Goal: Transaction & Acquisition: Purchase product/service

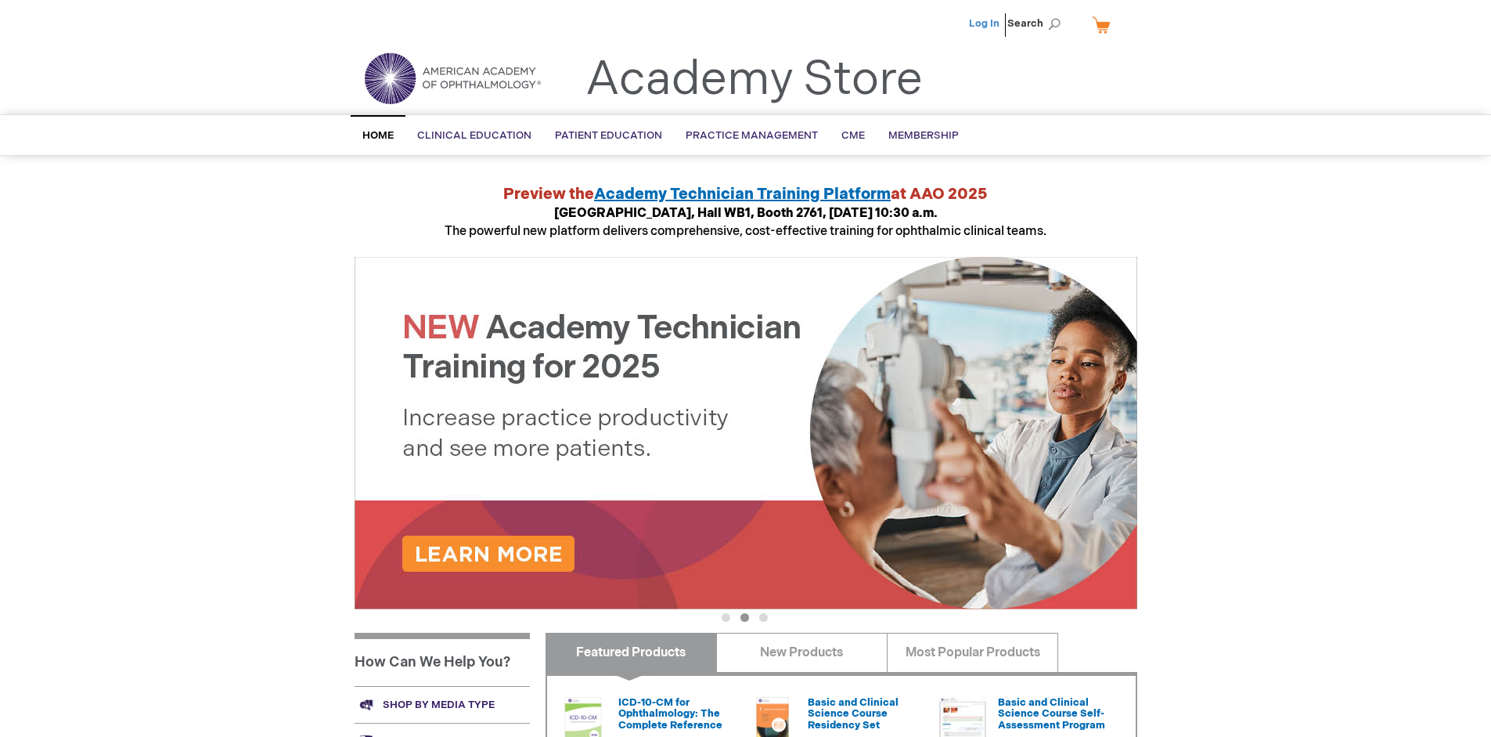
click at [986, 23] on link "Log In" at bounding box center [984, 23] width 31 height 13
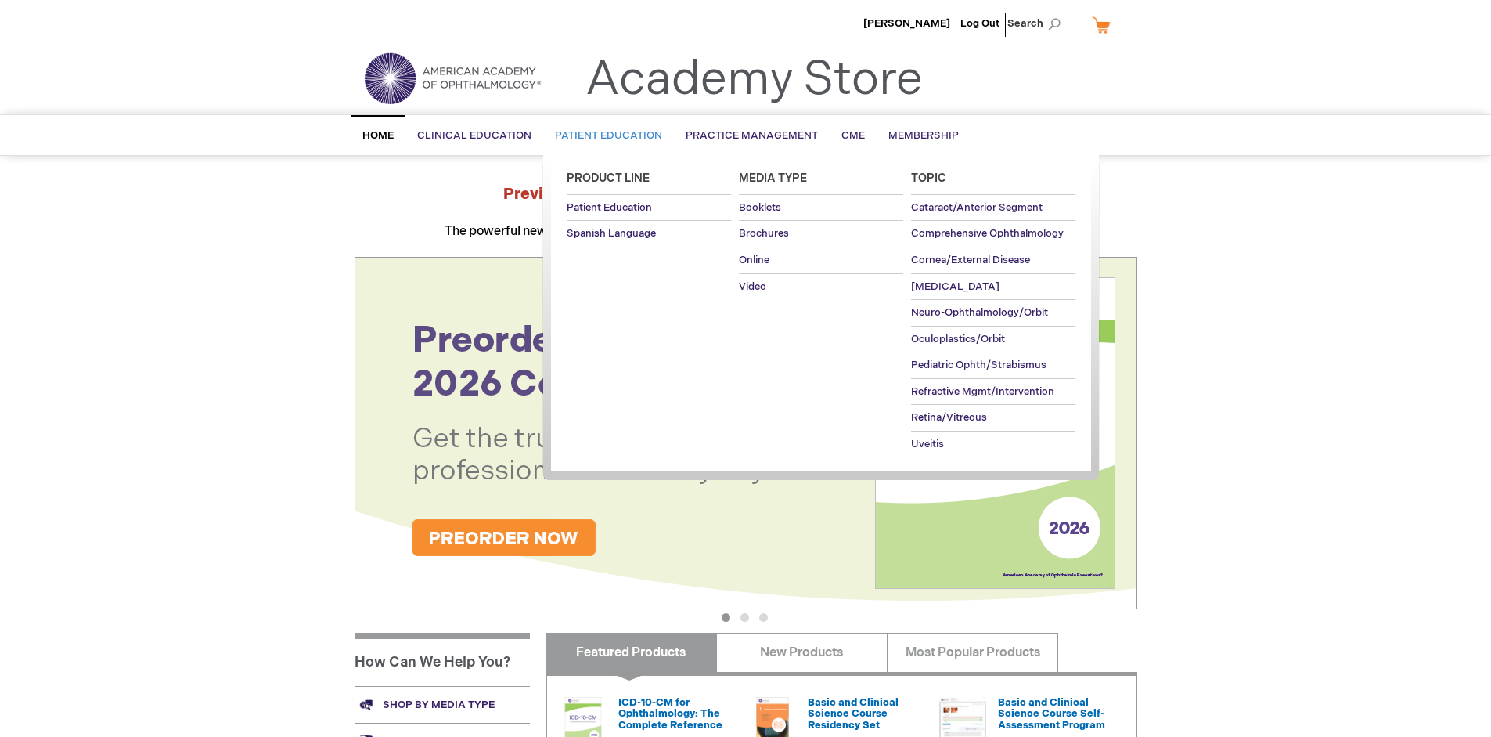
click at [604, 135] on span "Patient Education" at bounding box center [608, 135] width 107 height 13
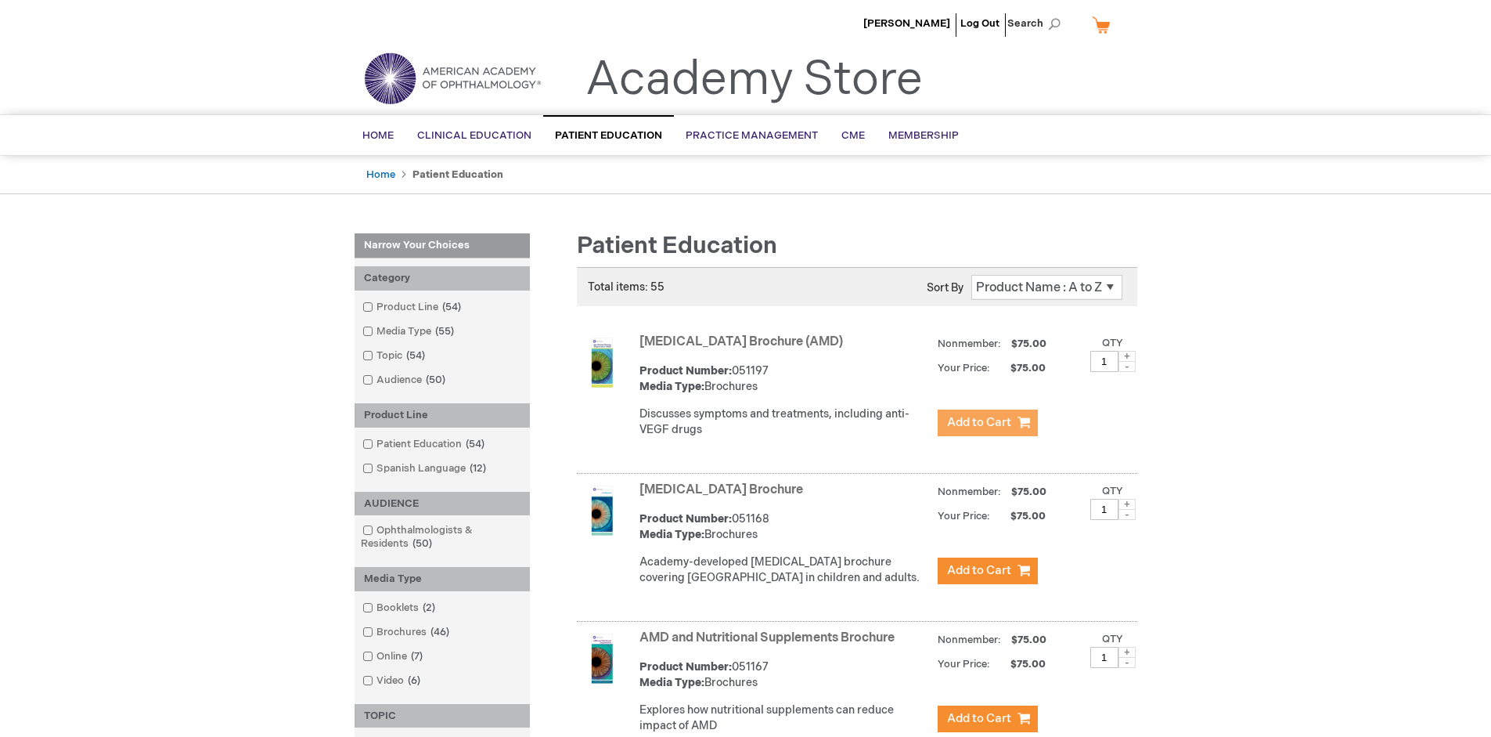
click at [987, 423] on span "Add to Cart" at bounding box center [979, 422] width 64 height 15
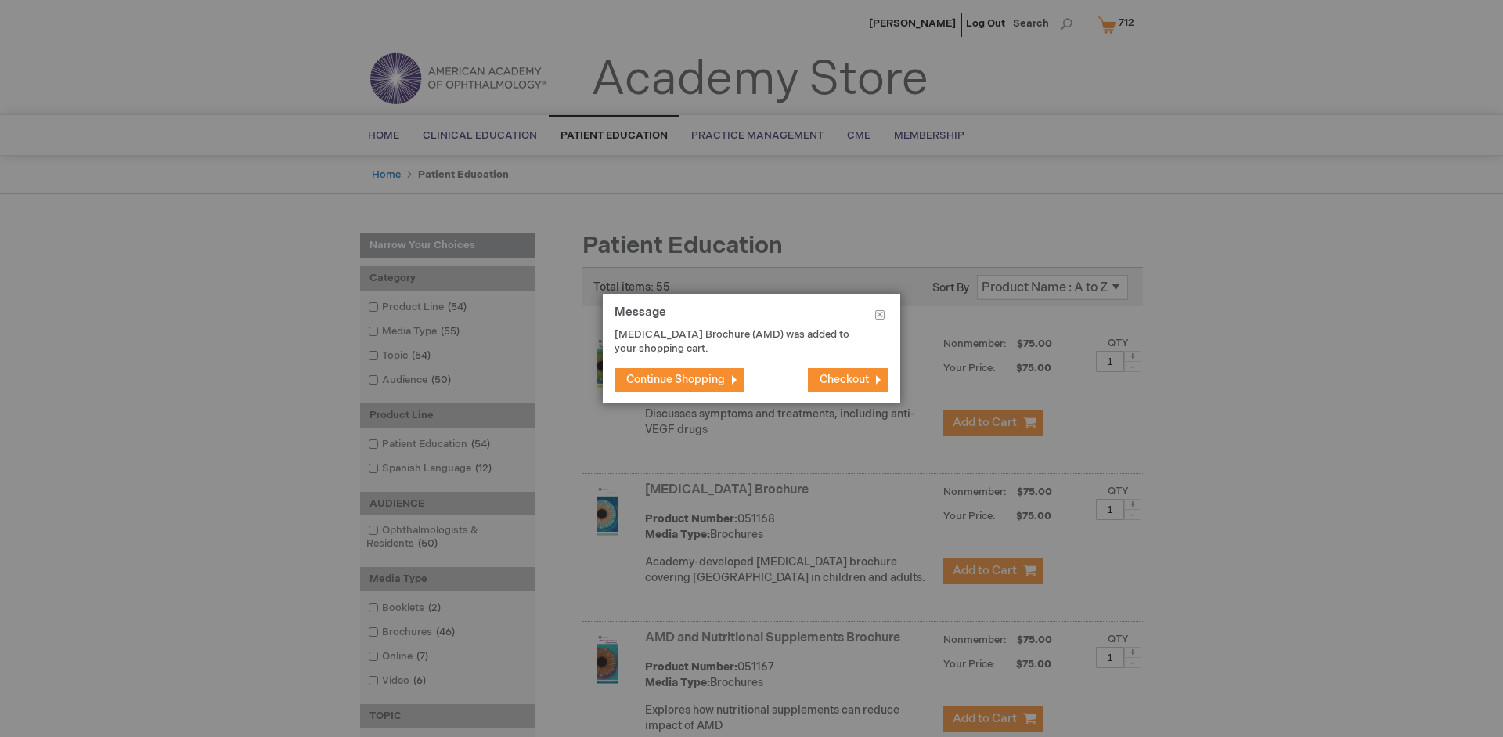
click at [676, 379] on span "Continue Shopping" at bounding box center [675, 379] width 99 height 13
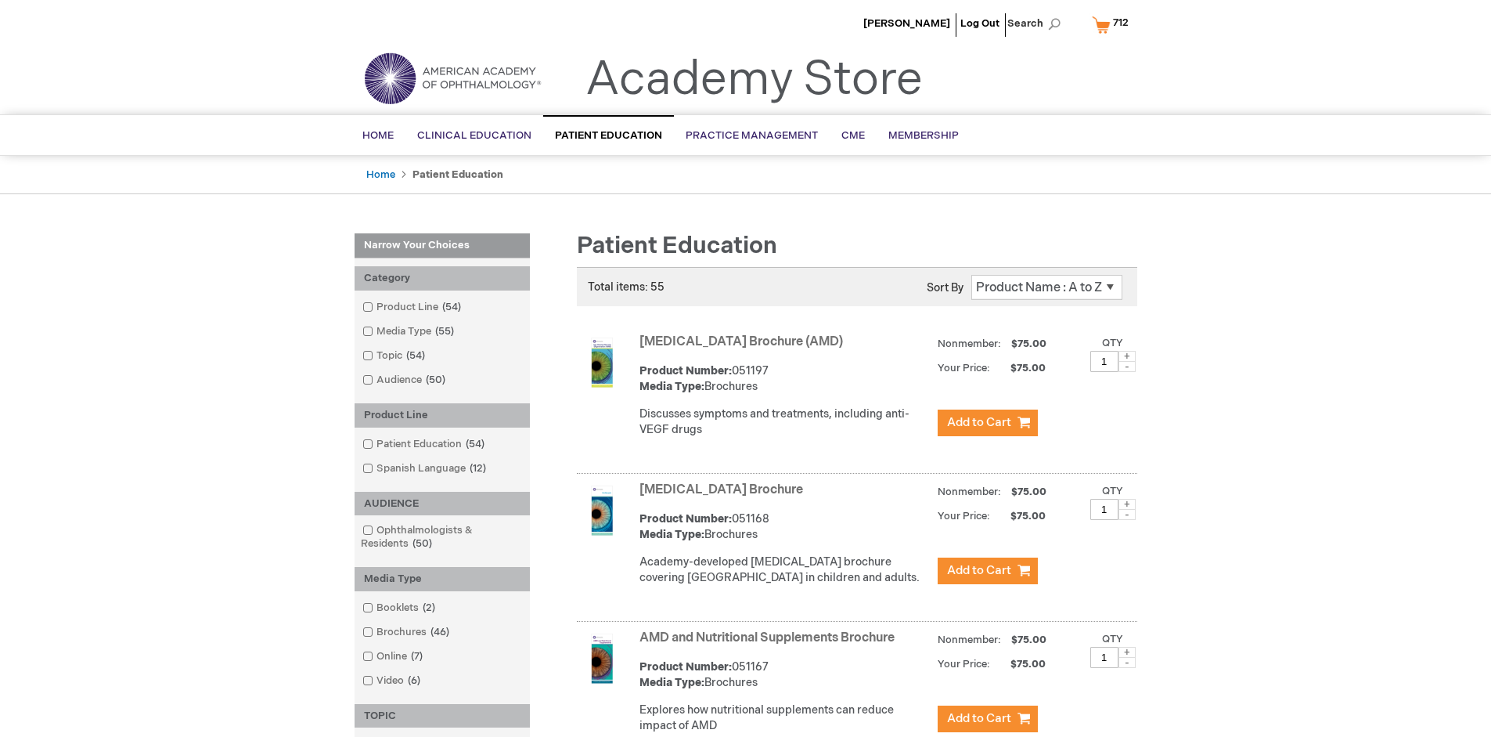
click at [770, 645] on link "AMD and Nutritional Supplements Brochure" at bounding box center [767, 637] width 255 height 15
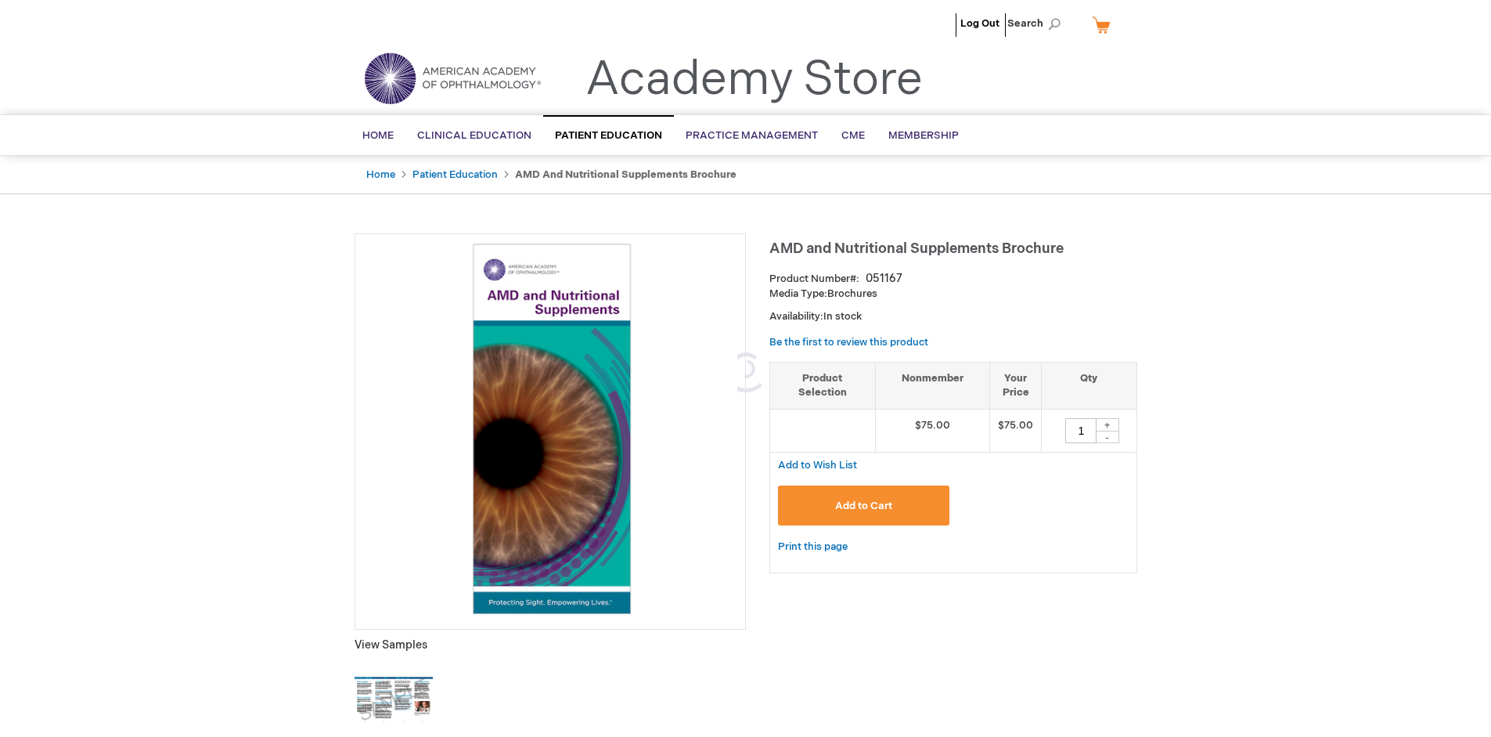
type input "1"
click at [863, 505] on span "Add to Cart" at bounding box center [863, 505] width 57 height 13
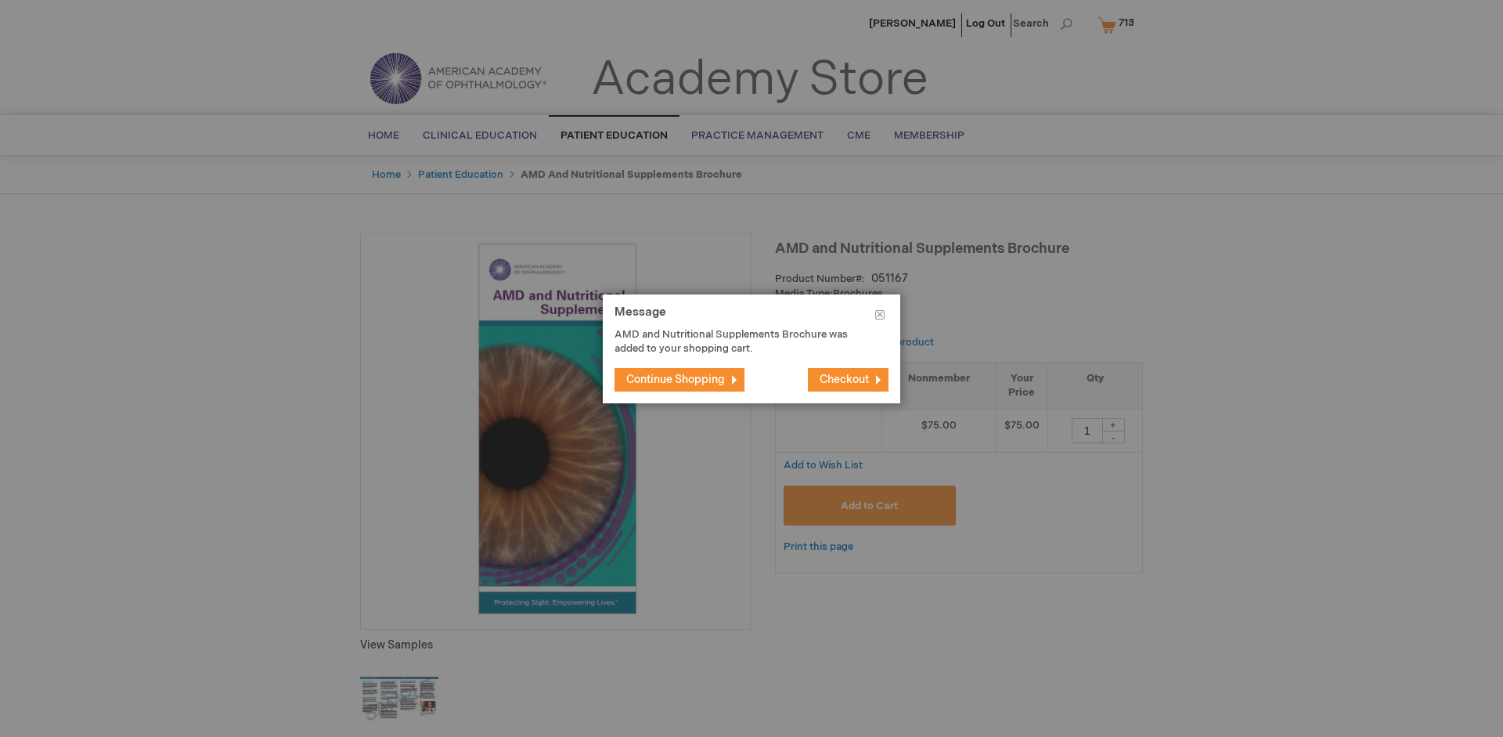
click at [676, 379] on span "Continue Shopping" at bounding box center [675, 379] width 99 height 13
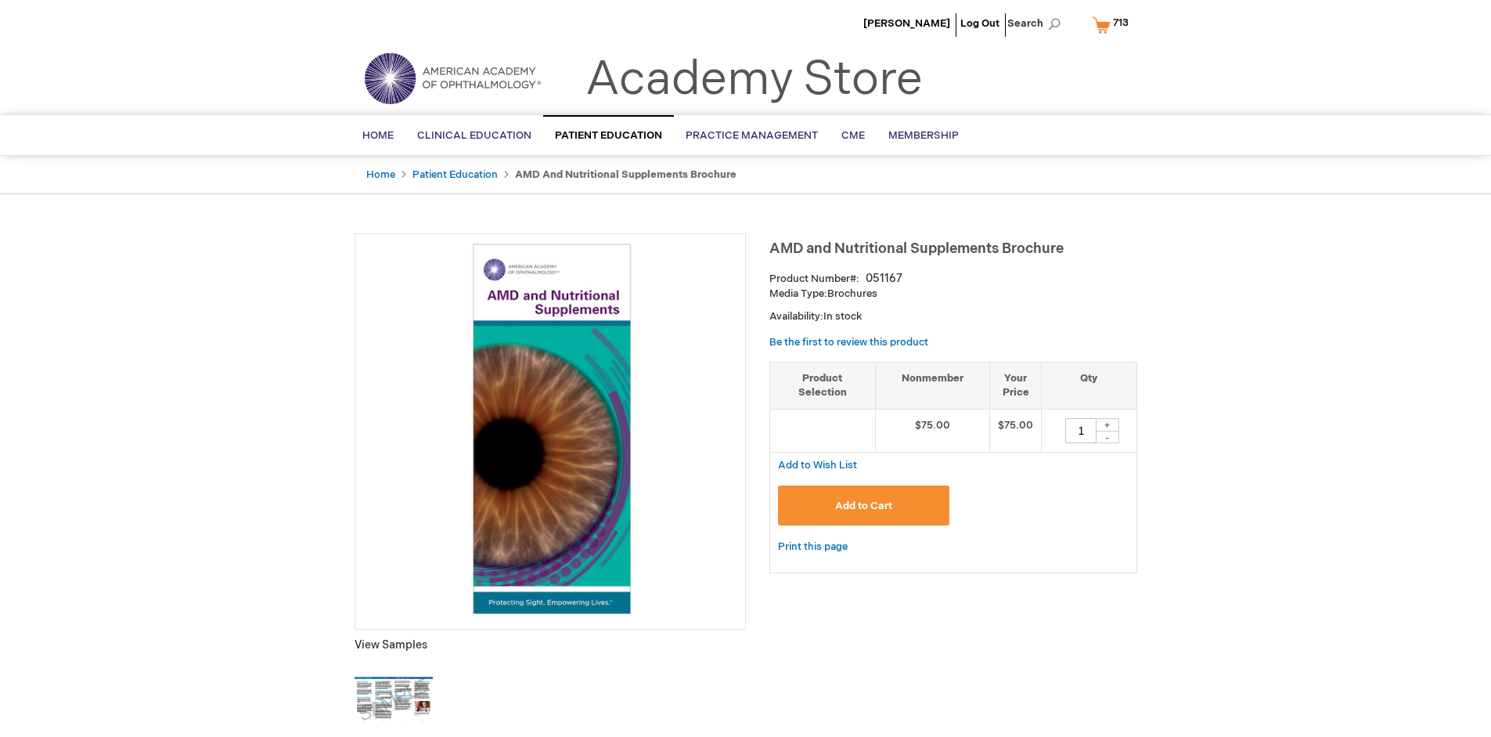
click at [1113, 24] on span "713" at bounding box center [1121, 22] width 16 height 13
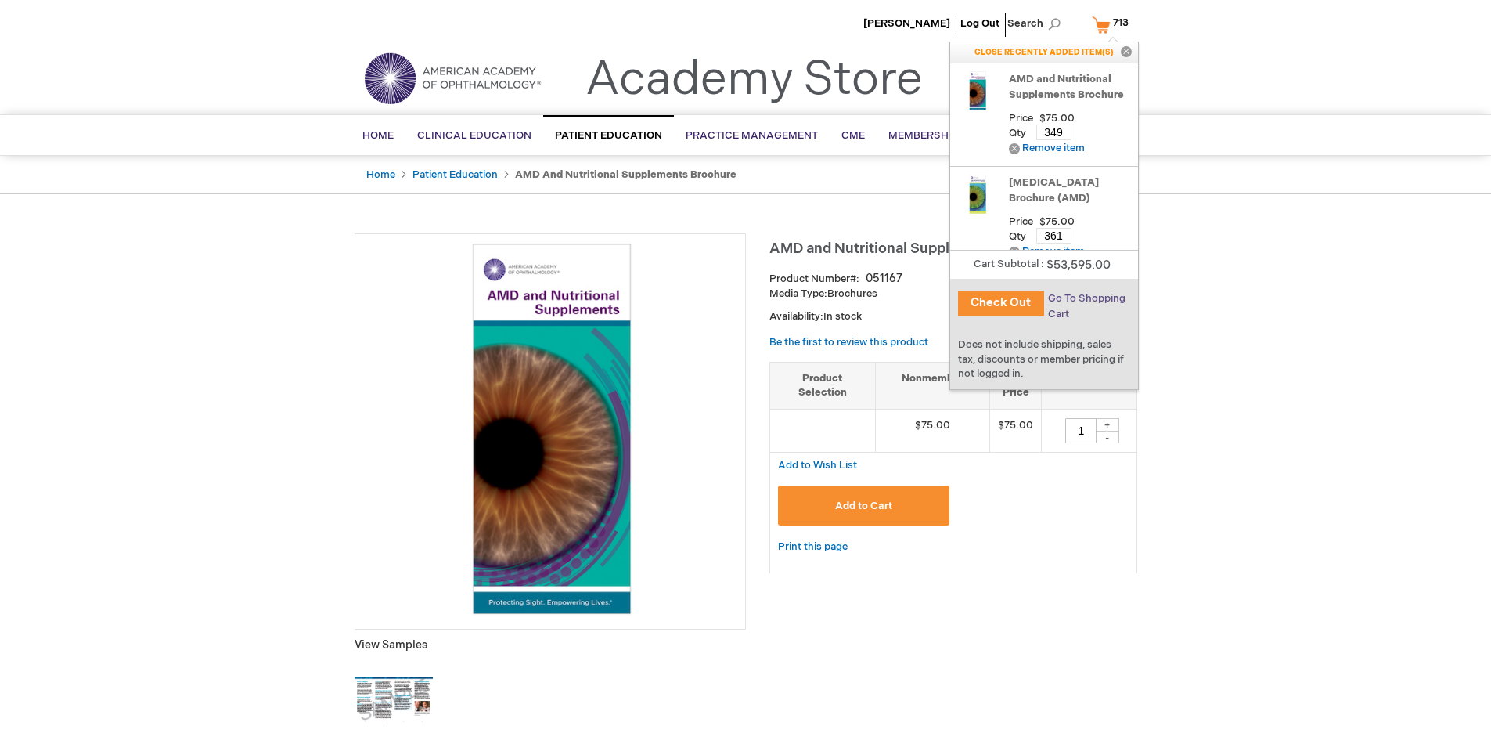
click at [1086, 298] on span "Go To Shopping Cart" at bounding box center [1087, 306] width 78 height 28
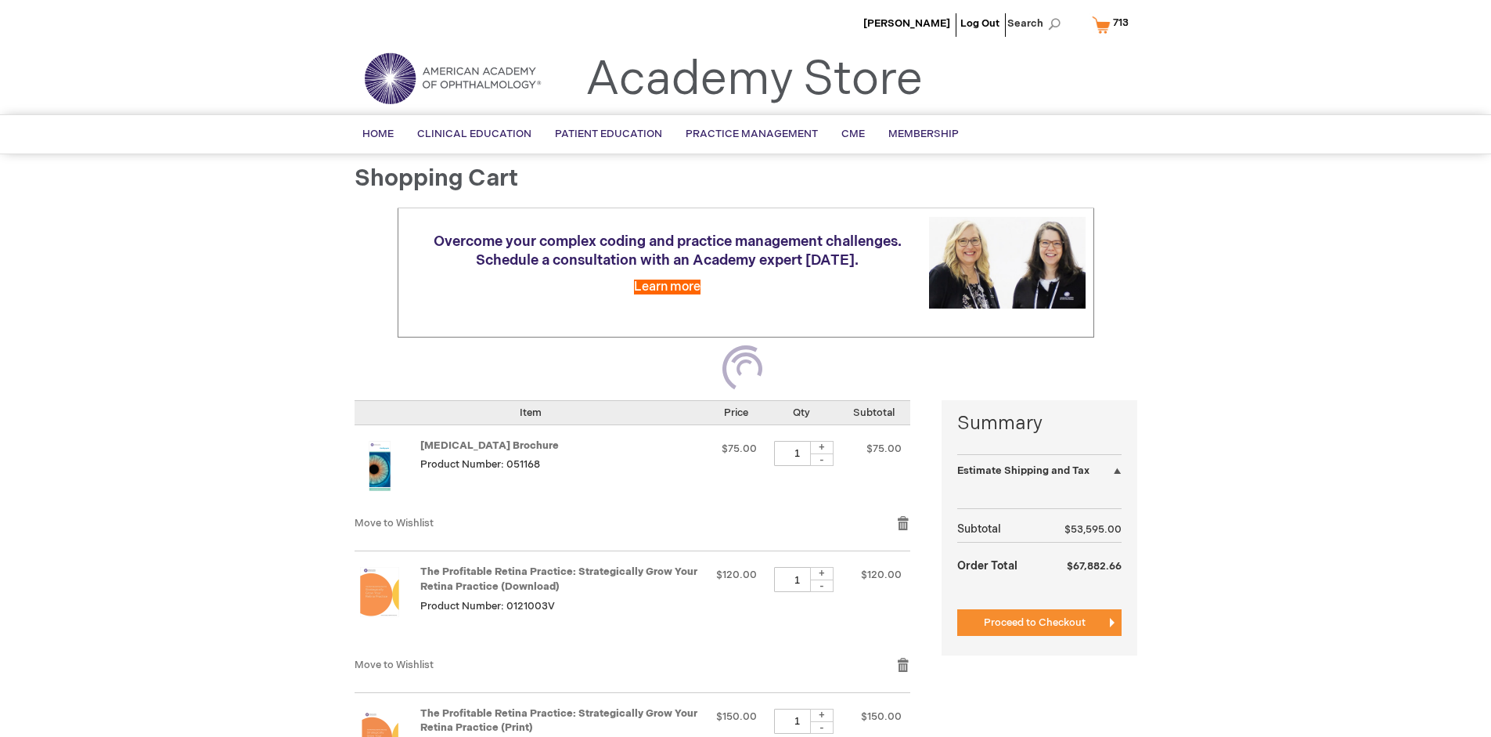
select select "US"
select select "41"
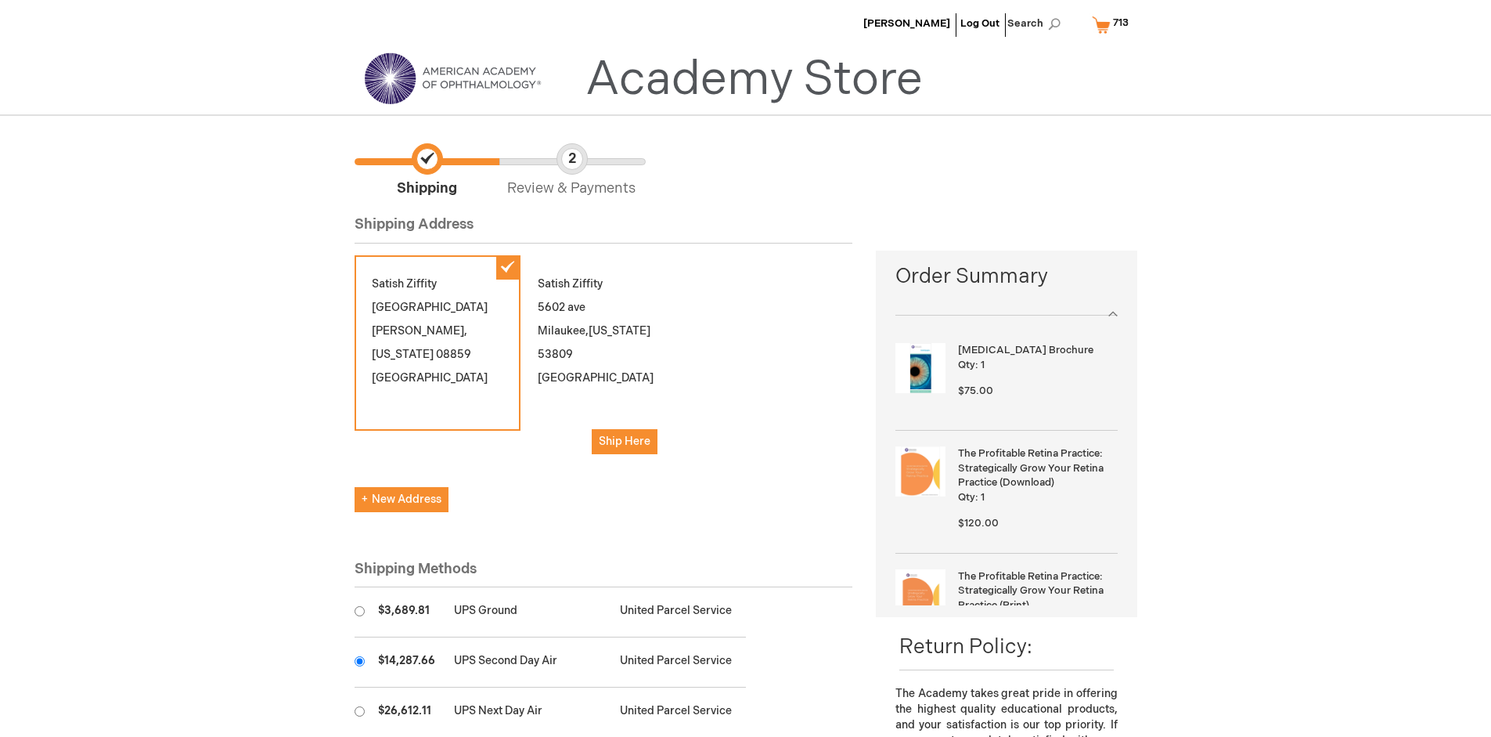
click at [359, 661] on input "radio" at bounding box center [360, 661] width 10 height 10
